Goal: Task Accomplishment & Management: Use online tool/utility

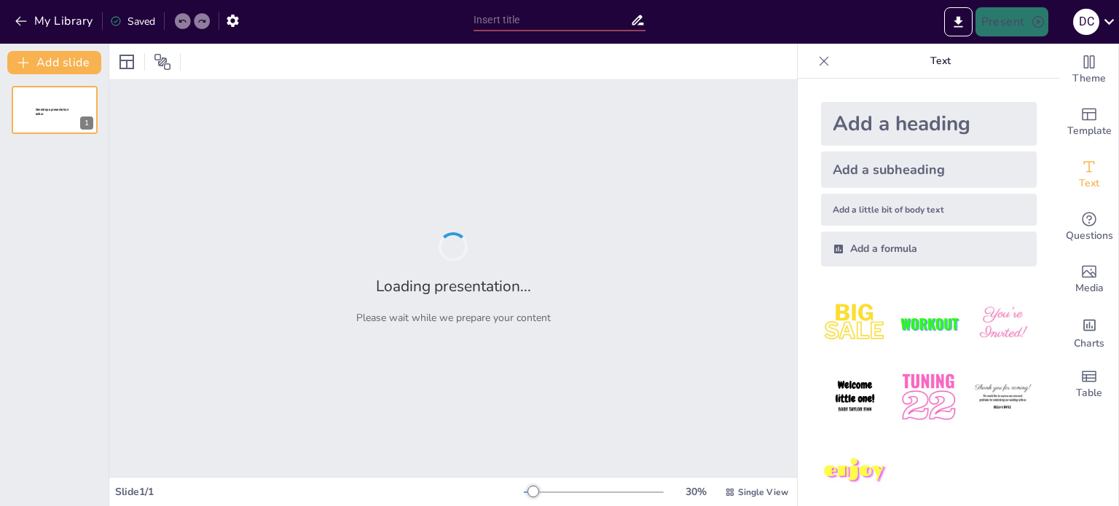
type input "Impacto de las Redes Sociales en la Identidad y Autoestima de Adolescentes en […"
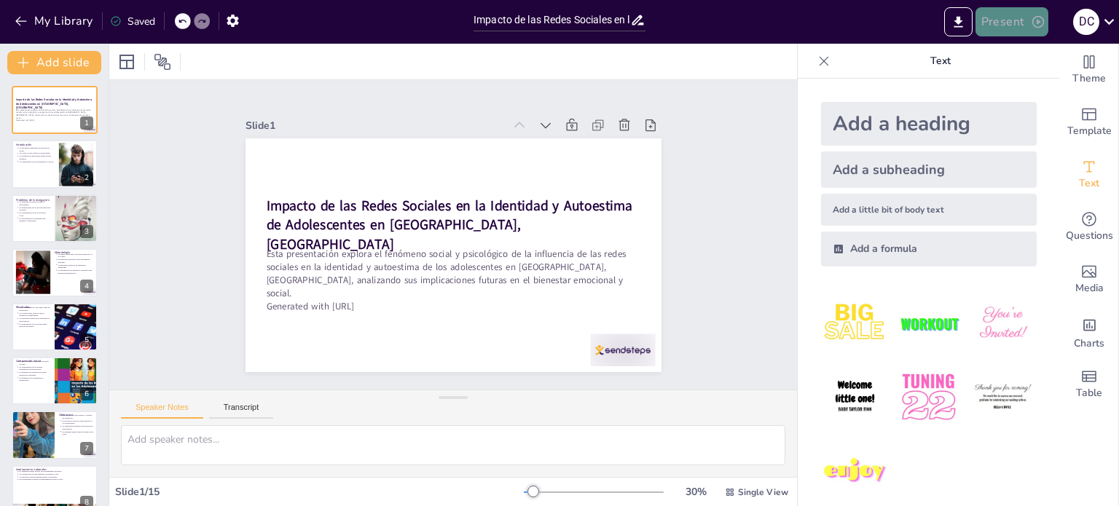
click at [1000, 26] on button "Present" at bounding box center [1012, 21] width 73 height 29
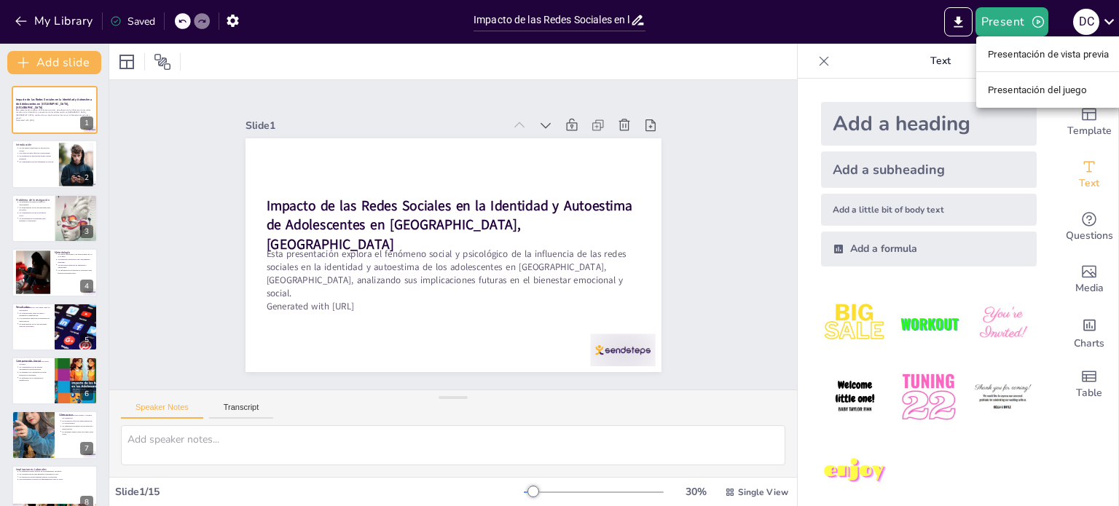
click at [1004, 40] on ul "Presentación de vista previa Presentación del juego" at bounding box center [1049, 71] width 145 height 71
click at [1012, 54] on font "Presentación de vista previa" at bounding box center [1049, 54] width 122 height 11
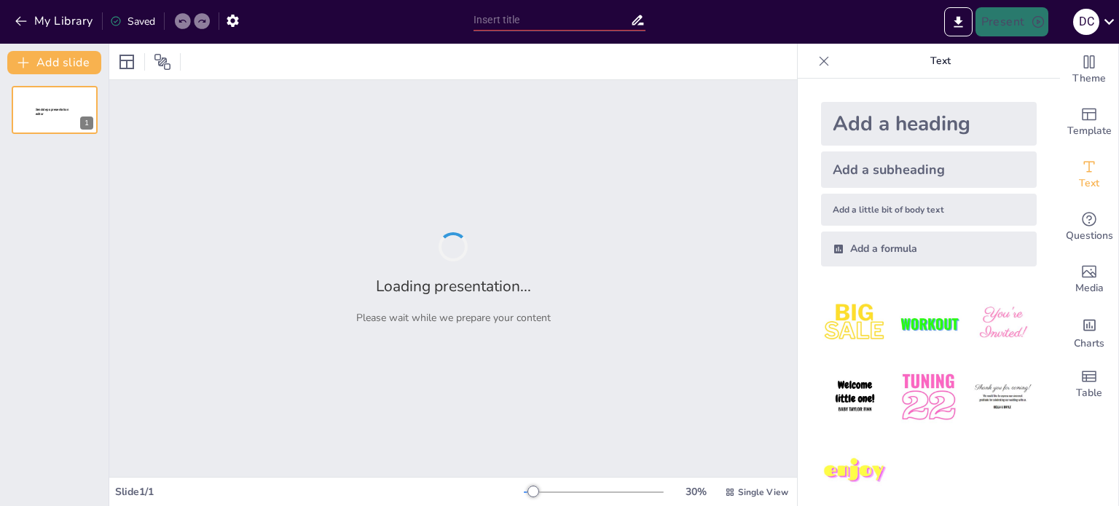
type input "Impacto de las Redes Sociales en la Identidad y Autoestima de Adolescentes en […"
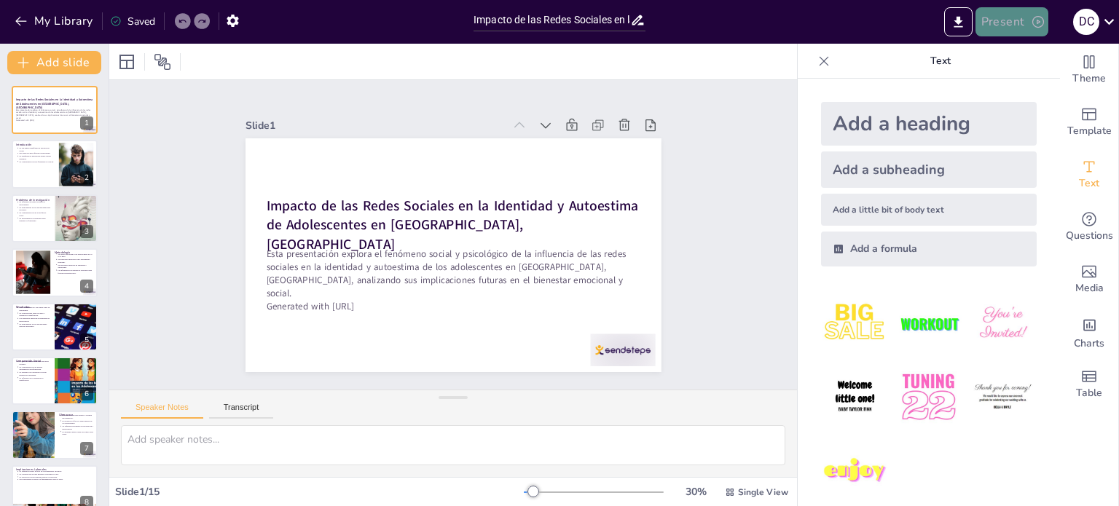
click at [1006, 28] on button "Present" at bounding box center [1012, 21] width 73 height 29
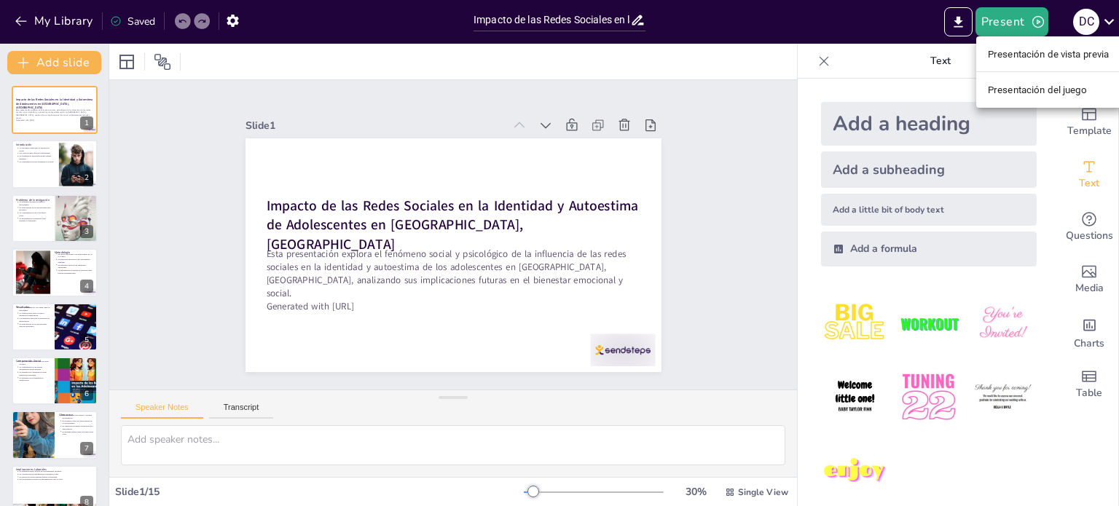
click at [1014, 47] on font "Presentación de vista previa" at bounding box center [1049, 54] width 122 height 15
